Goal: Information Seeking & Learning: Learn about a topic

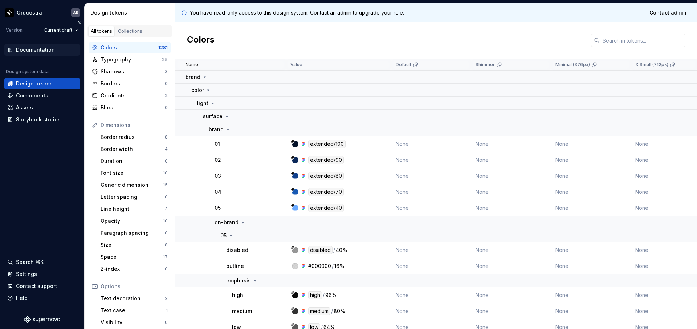
click at [43, 49] on div "Documentation" at bounding box center [35, 49] width 39 height 7
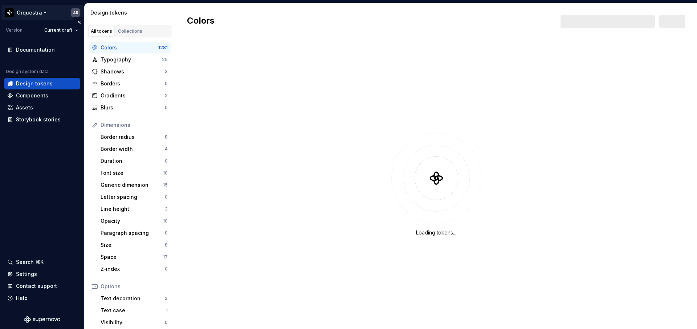
click at [74, 13] on html "Orquestra AR Version Current draft Documentation Design system data Design toke…" at bounding box center [348, 164] width 697 height 329
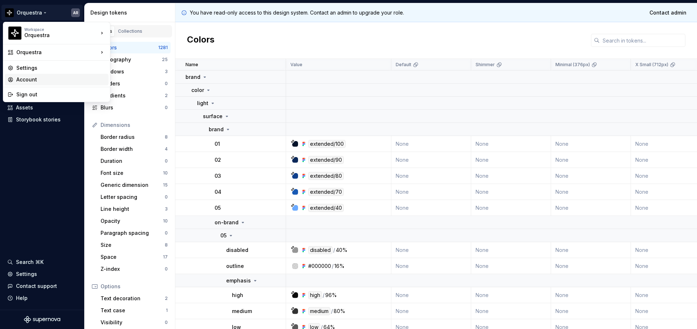
click at [66, 78] on div "Account" at bounding box center [60, 79] width 89 height 7
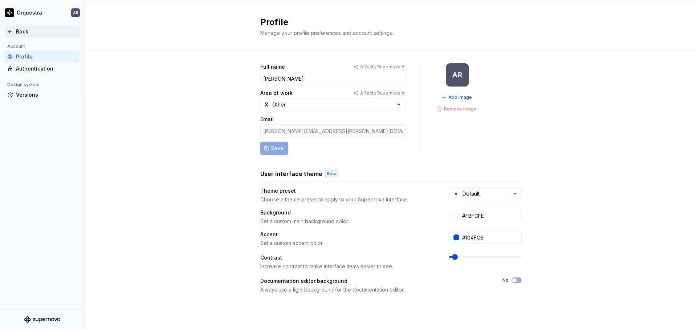
click at [13, 29] on div "Back" at bounding box center [42, 31] width 70 height 7
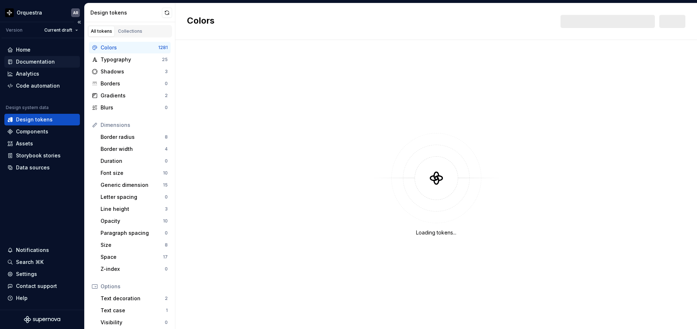
click at [29, 60] on div "Documentation" at bounding box center [35, 61] width 39 height 7
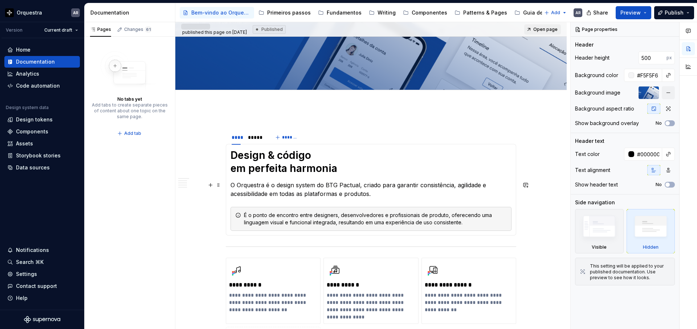
scroll to position [130, 0]
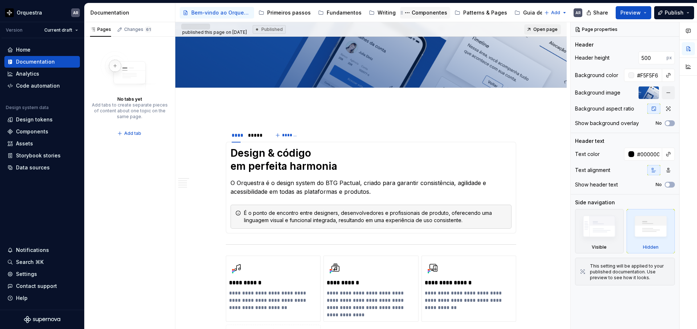
click at [419, 13] on div "Componentes" at bounding box center [430, 12] width 36 height 7
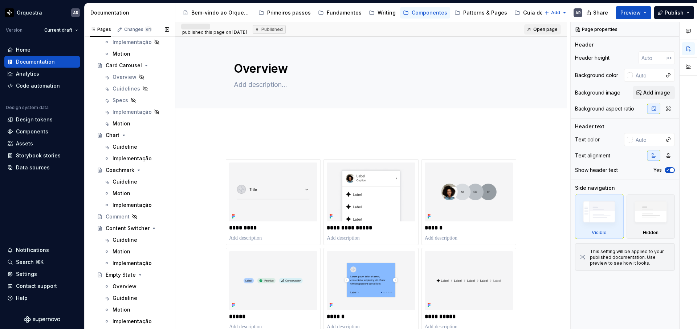
scroll to position [1063, 0]
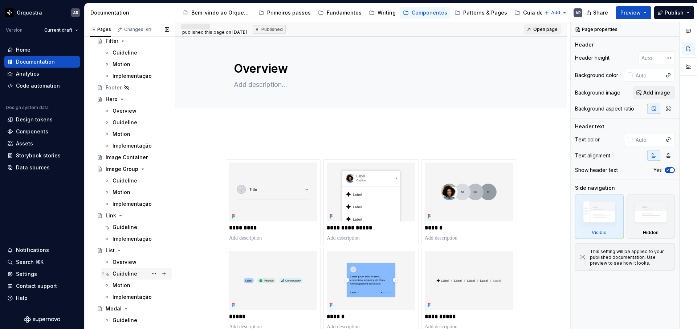
click at [129, 270] on div "Guideline" at bounding box center [125, 273] width 25 height 7
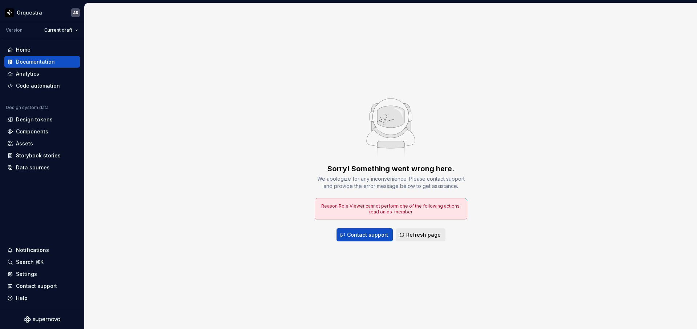
click at [426, 234] on span "Refresh page" at bounding box center [423, 234] width 35 height 7
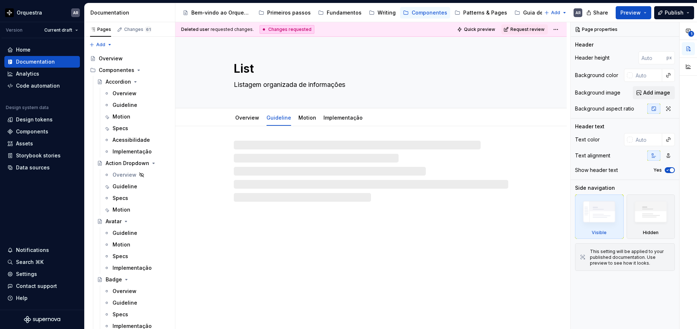
type textarea "*"
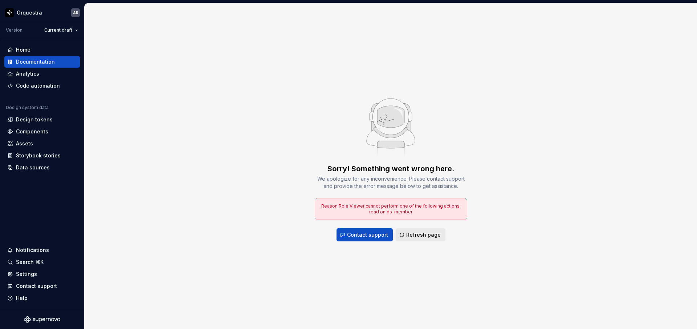
click at [423, 235] on span "Refresh page" at bounding box center [423, 234] width 35 height 7
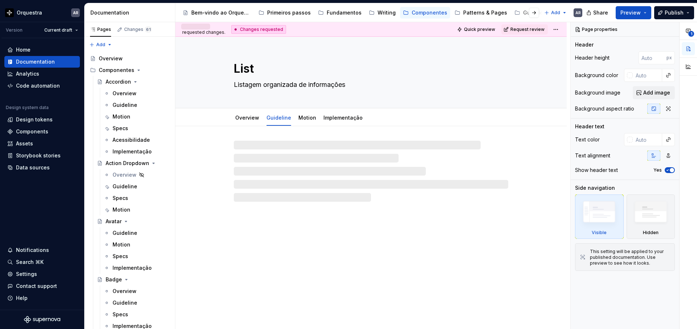
type textarea "*"
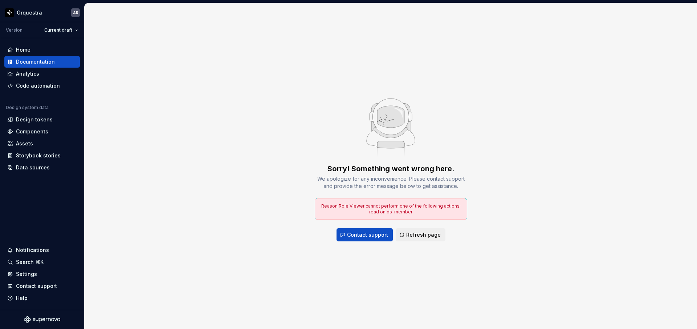
click at [536, 200] on div "Sorry! Something went wrong here. We apologize for any inconvenience. Please co…" at bounding box center [391, 165] width 613 height 325
